Goal: Check status: Check status

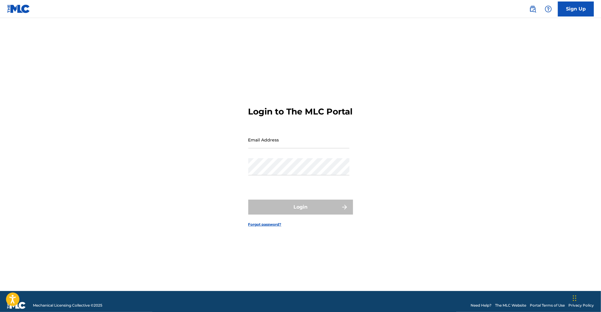
click at [277, 148] on input "Email Address" at bounding box center [298, 139] width 101 height 17
type input "[EMAIL_ADDRESS][DOMAIN_NAME]"
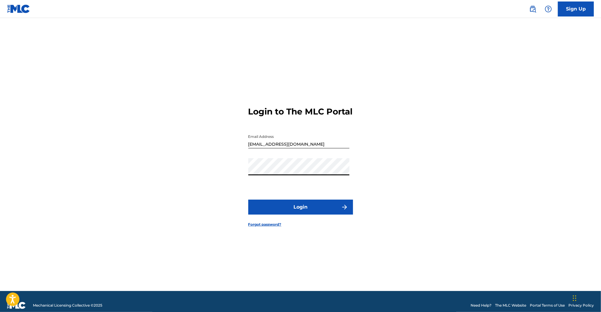
click at [308, 208] on button "Login" at bounding box center [300, 206] width 105 height 15
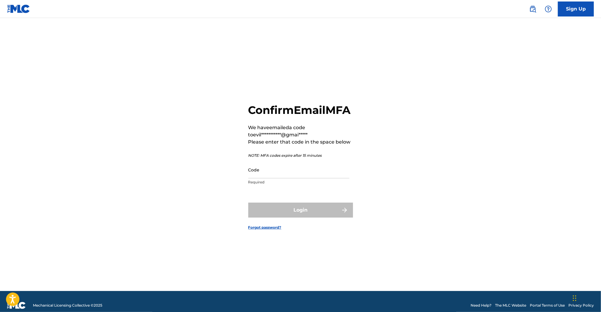
click at [302, 176] on input "Code" at bounding box center [298, 169] width 101 height 17
paste input "244829"
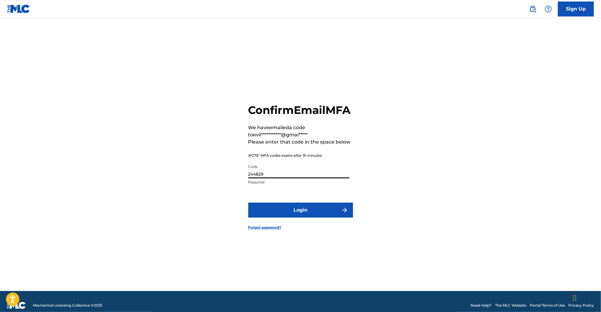
type input "244829"
click at [283, 213] on button "Login" at bounding box center [300, 209] width 105 height 15
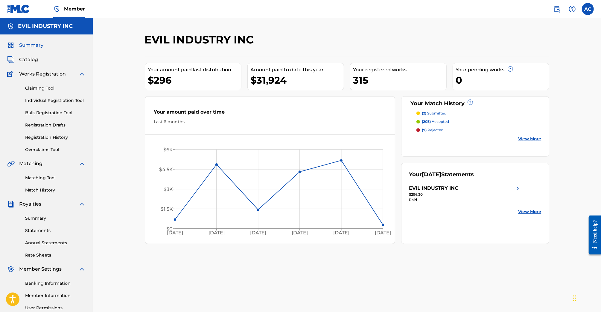
click at [50, 137] on link "Registration History" at bounding box center [55, 137] width 60 height 6
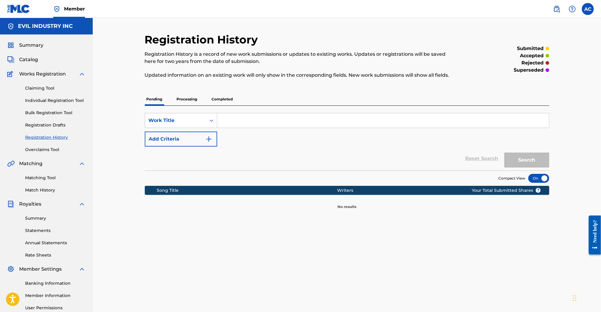
click at [190, 101] on p "Processing" at bounding box center [187, 99] width 24 height 13
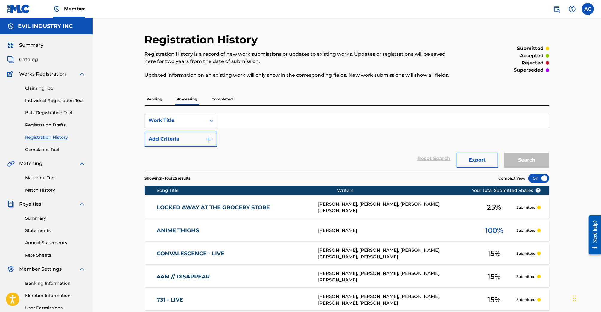
click at [224, 94] on p "Completed" at bounding box center [222, 99] width 25 height 13
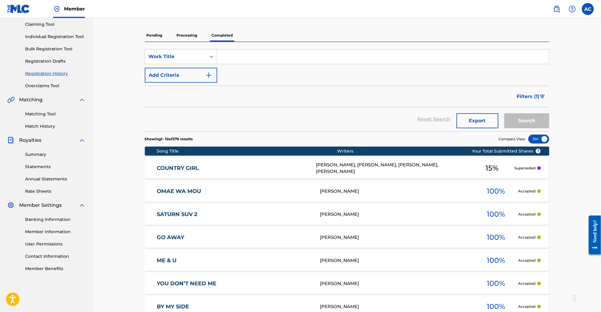
scroll to position [69, 0]
